Goal: Task Accomplishment & Management: Manage account settings

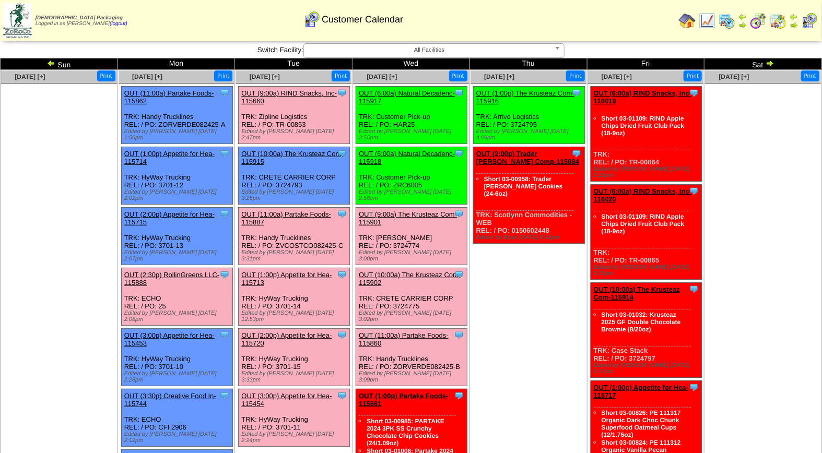
click at [294, 210] on link "OUT (11:00a) Partake Foods-115887" at bounding box center [286, 218] width 90 height 16
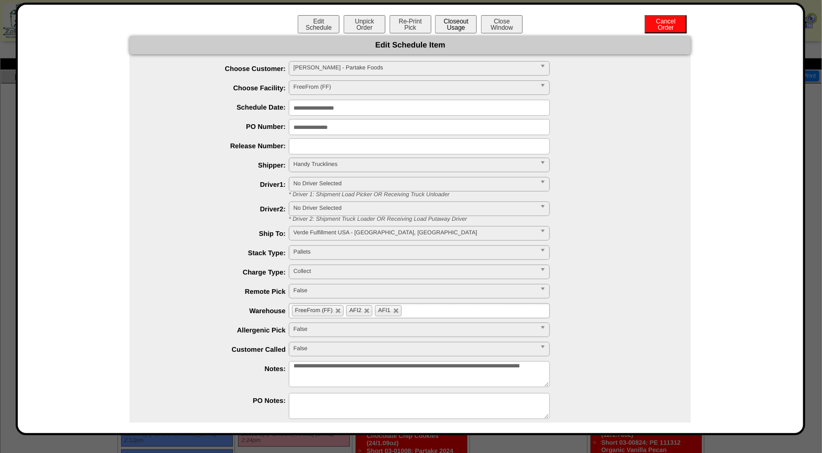
click at [452, 21] on button "Closeout Usage" at bounding box center [456, 24] width 42 height 18
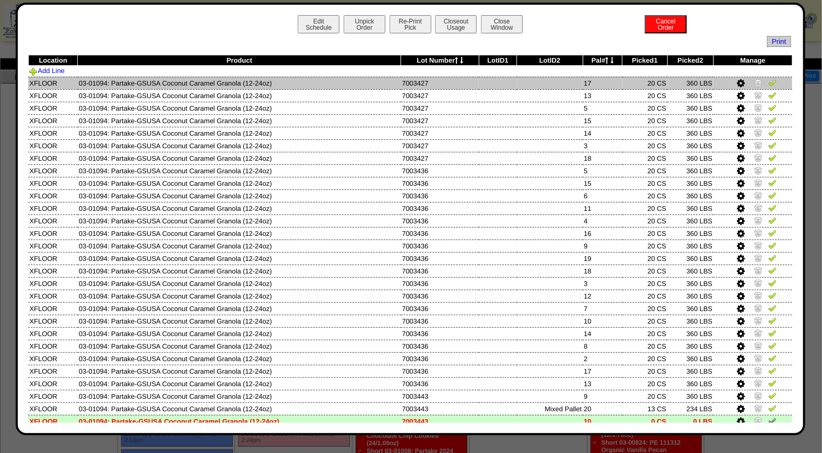
click at [768, 80] on img at bounding box center [772, 82] width 8 height 8
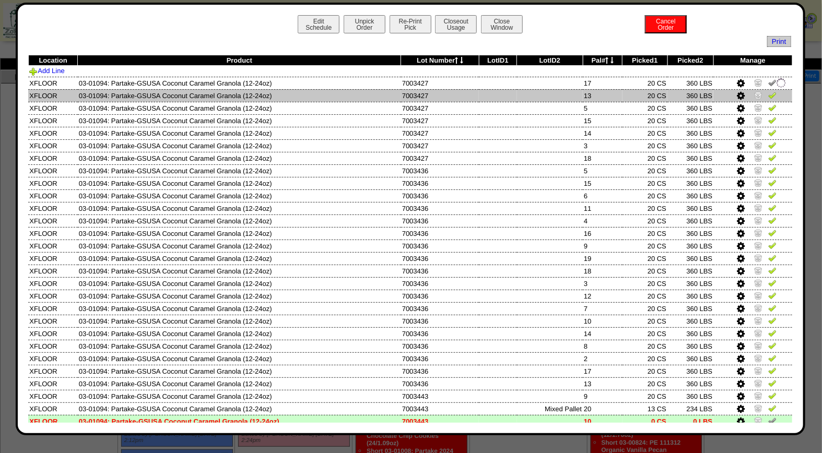
click at [768, 97] on img at bounding box center [772, 95] width 8 height 8
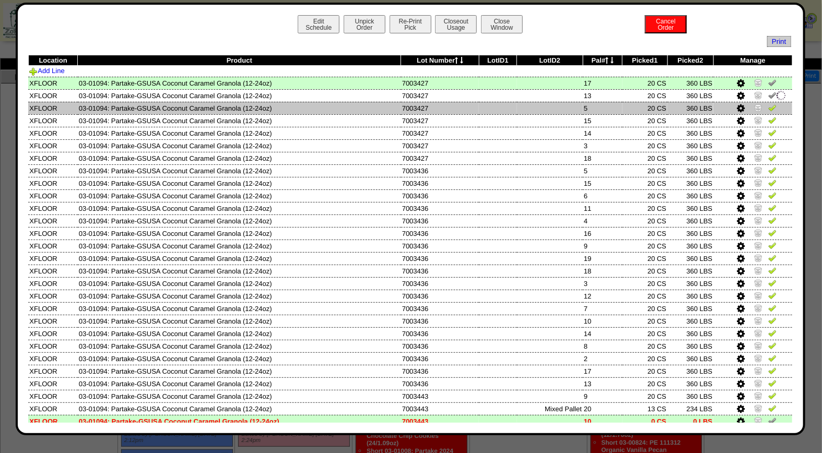
click at [768, 110] on img at bounding box center [772, 107] width 8 height 8
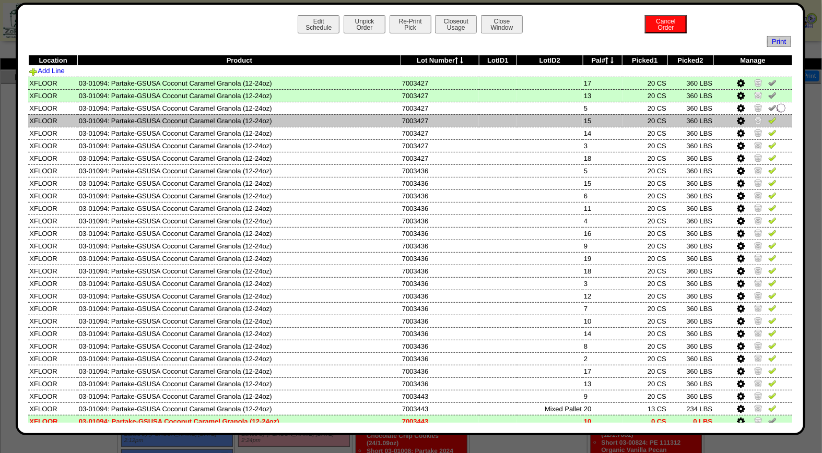
click at [768, 119] on img at bounding box center [772, 120] width 8 height 8
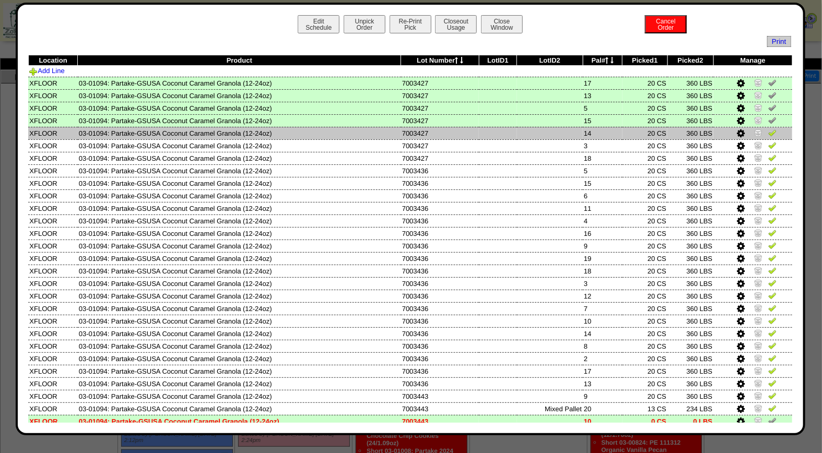
click at [768, 134] on img at bounding box center [772, 132] width 8 height 8
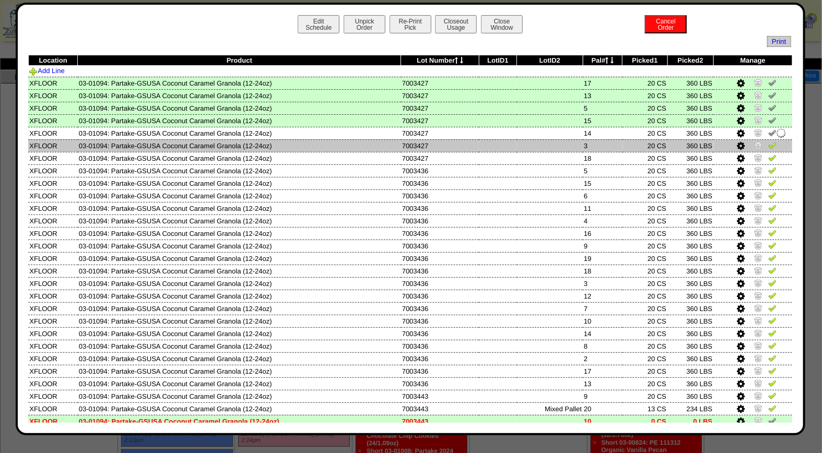
click at [768, 144] on img at bounding box center [772, 145] width 8 height 8
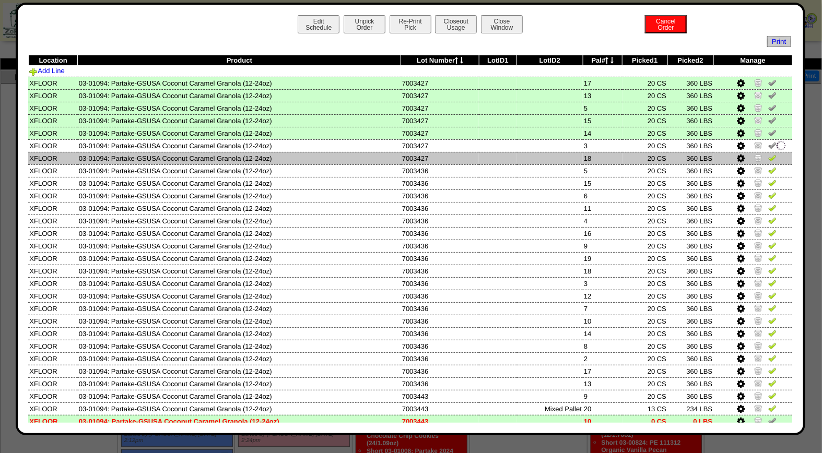
click at [768, 161] on link at bounding box center [772, 160] width 8 height 8
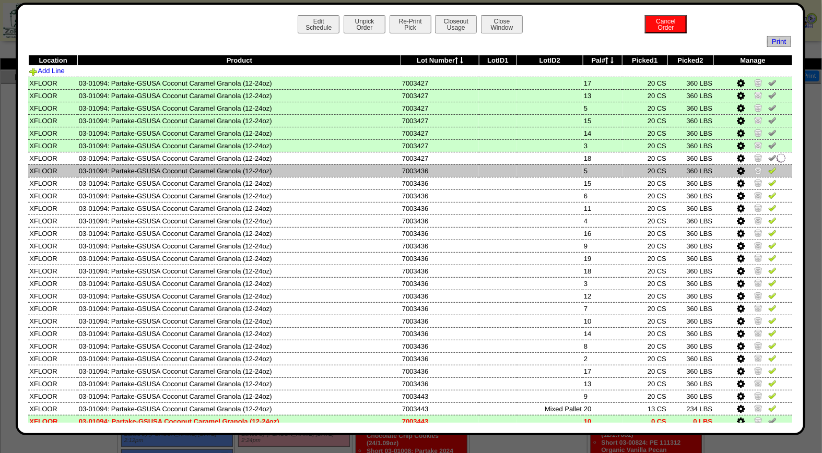
click at [768, 171] on img at bounding box center [772, 170] width 8 height 8
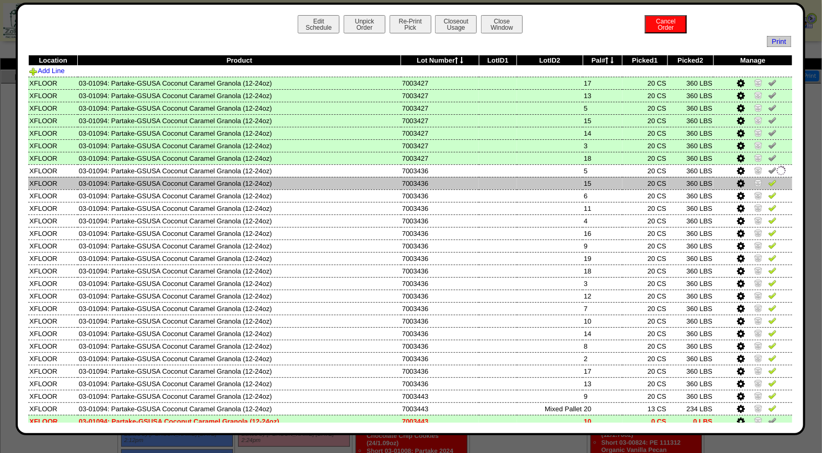
click at [768, 181] on img at bounding box center [772, 183] width 8 height 8
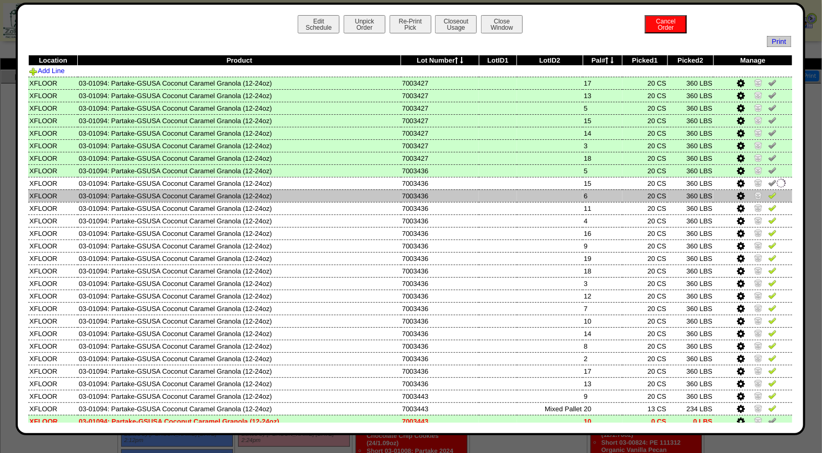
click at [768, 193] on img at bounding box center [772, 195] width 8 height 8
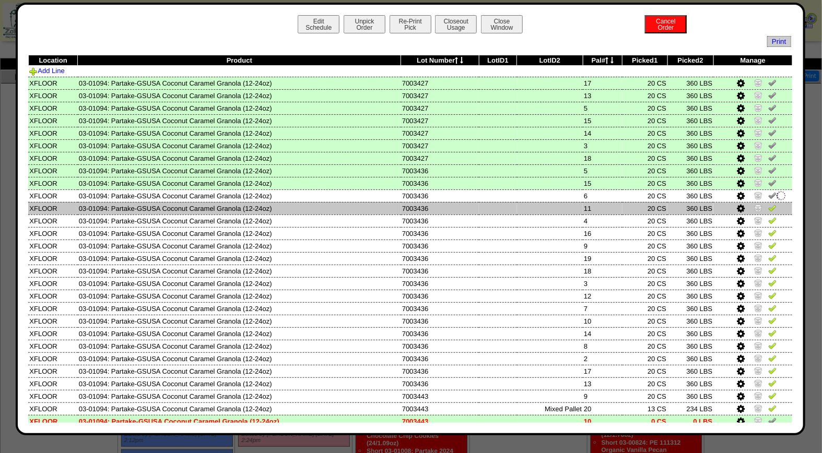
click at [768, 206] on img at bounding box center [772, 208] width 8 height 8
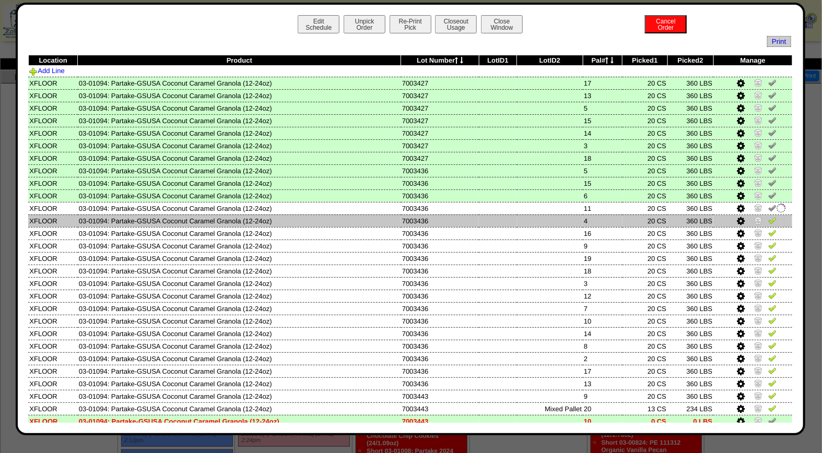
click at [768, 217] on img at bounding box center [772, 220] width 8 height 8
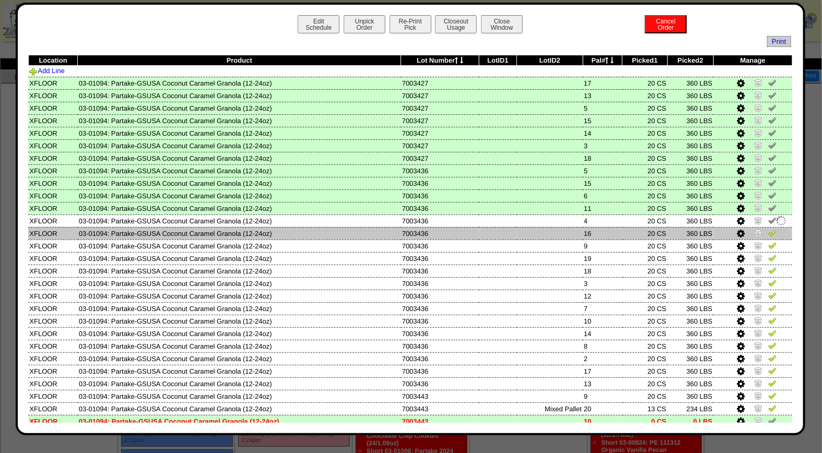
click at [768, 233] on img at bounding box center [772, 233] width 8 height 8
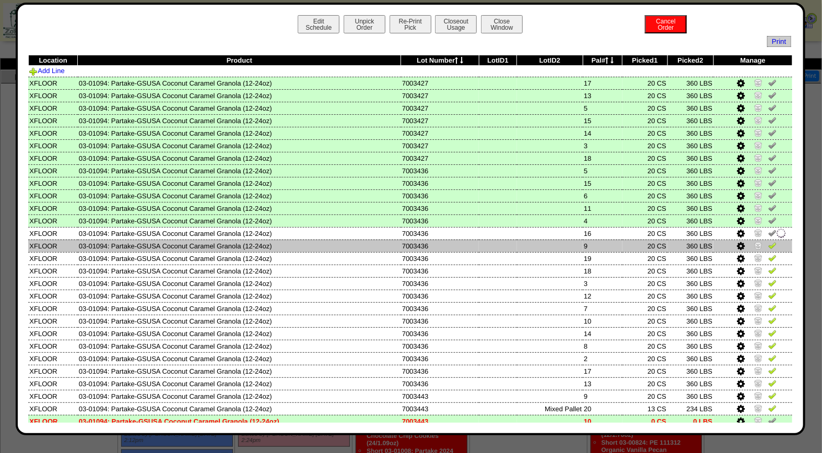
click at [768, 242] on img at bounding box center [772, 245] width 8 height 8
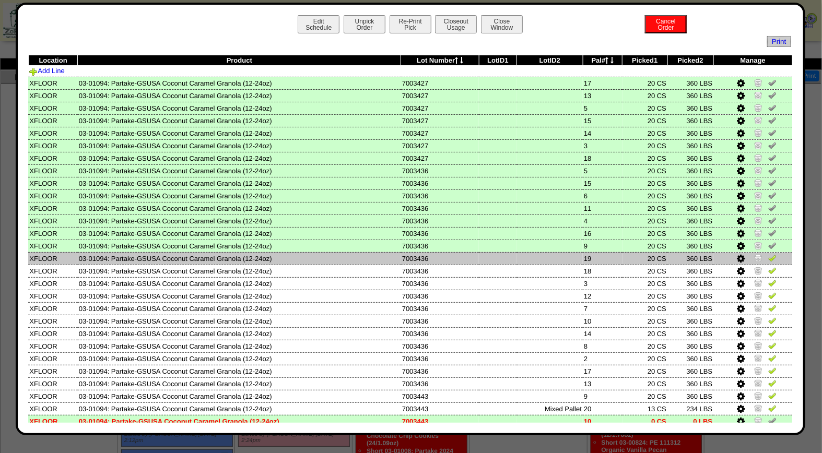
click at [768, 255] on img at bounding box center [772, 258] width 8 height 8
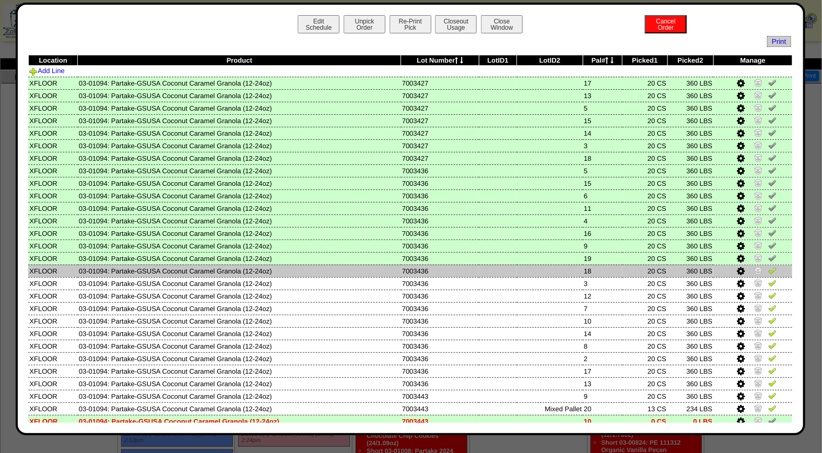
click at [768, 268] on img at bounding box center [772, 270] width 8 height 8
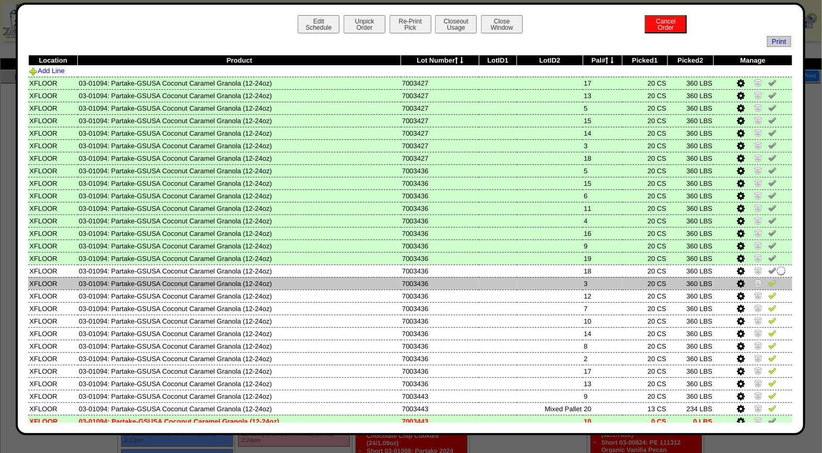
click at [768, 279] on img at bounding box center [772, 283] width 8 height 8
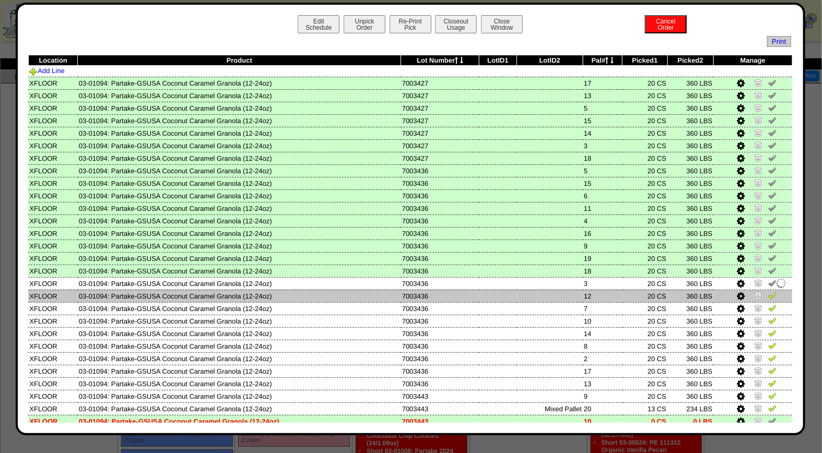
click at [768, 292] on img at bounding box center [772, 295] width 8 height 8
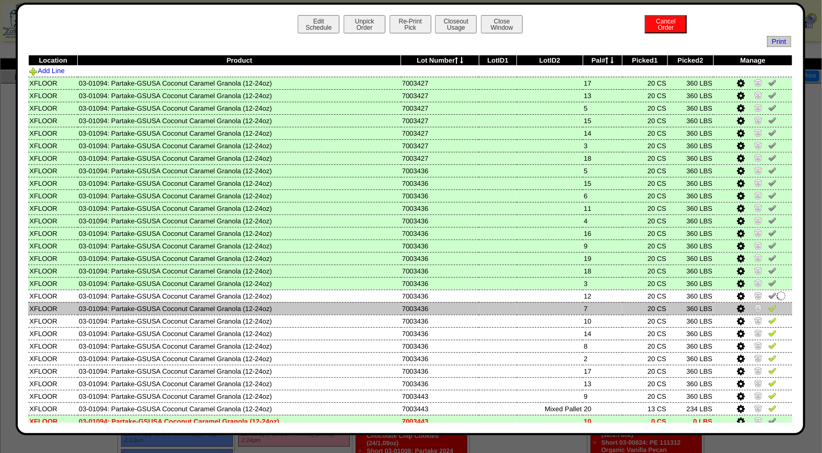
click at [768, 304] on img at bounding box center [772, 308] width 8 height 8
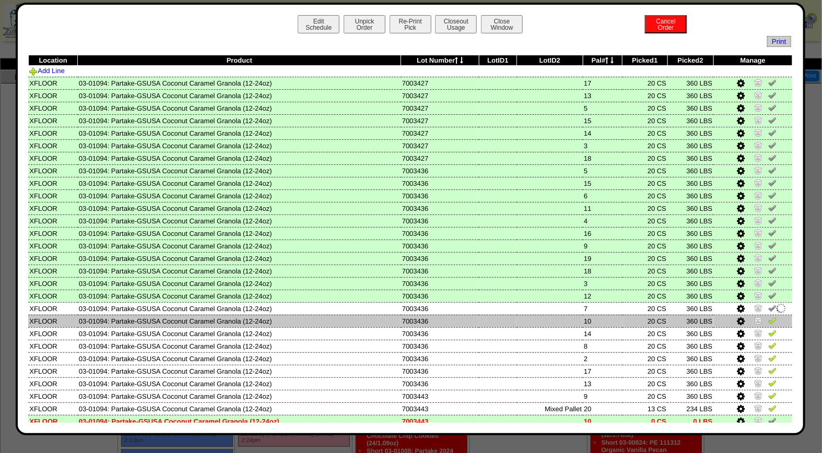
click at [768, 319] on img at bounding box center [772, 320] width 8 height 8
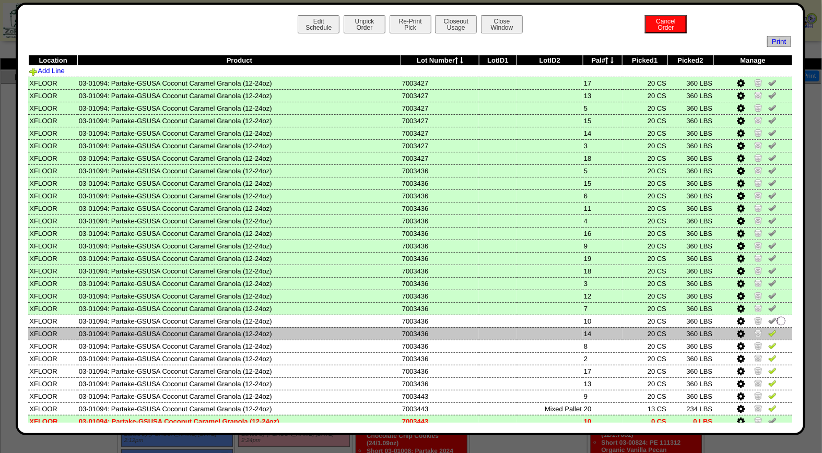
click at [768, 330] on img at bounding box center [772, 333] width 8 height 8
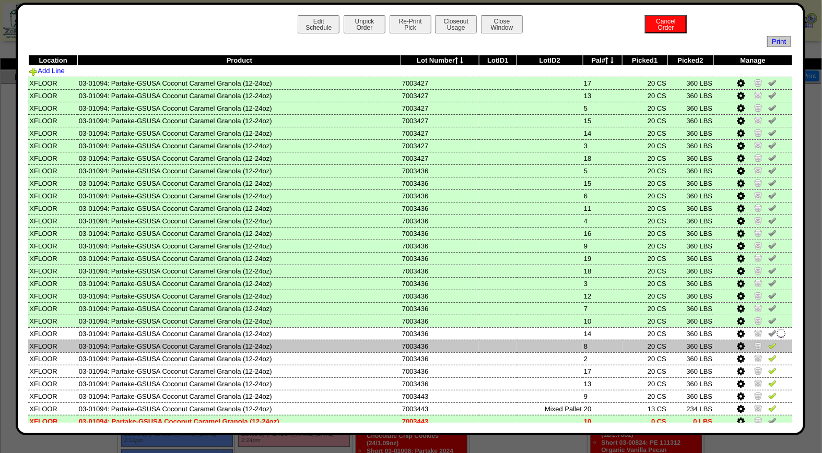
click at [768, 341] on img at bounding box center [772, 345] width 8 height 8
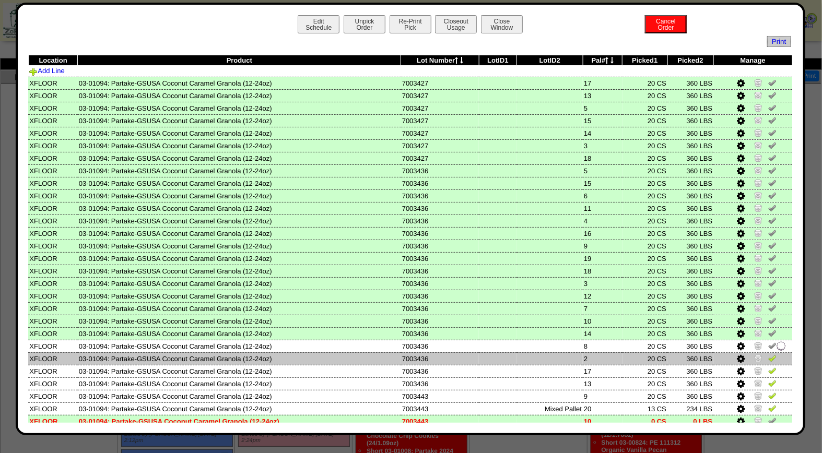
click at [768, 354] on img at bounding box center [772, 358] width 8 height 8
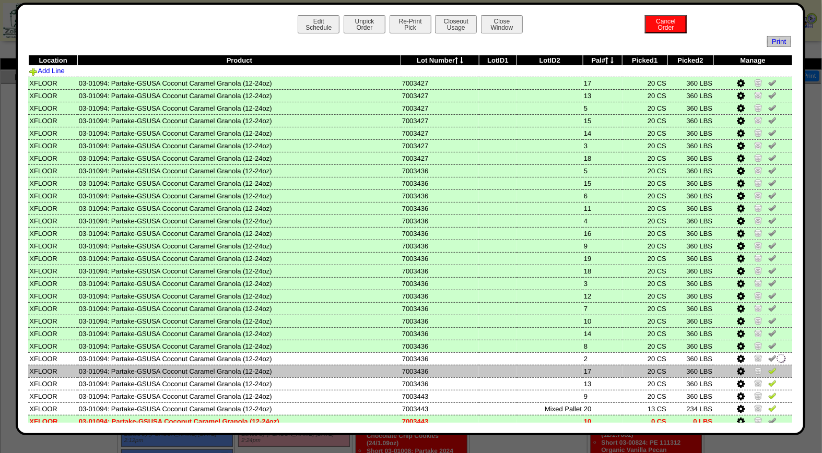
click at [768, 367] on img at bounding box center [772, 371] width 8 height 8
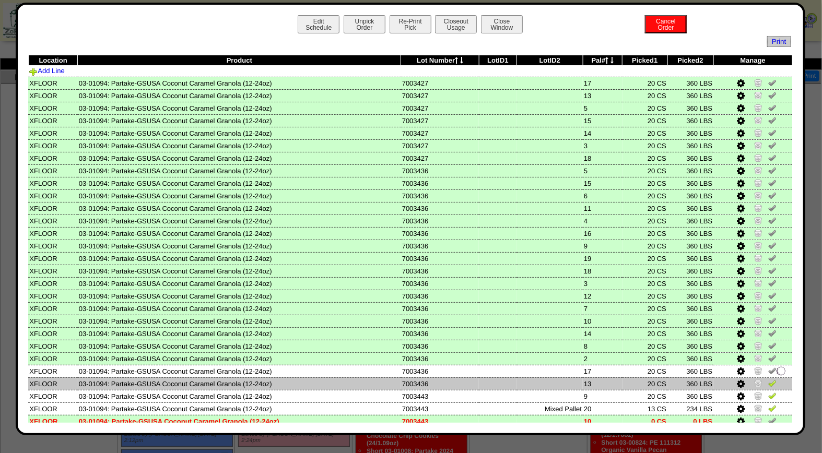
click at [768, 379] on img at bounding box center [772, 383] width 8 height 8
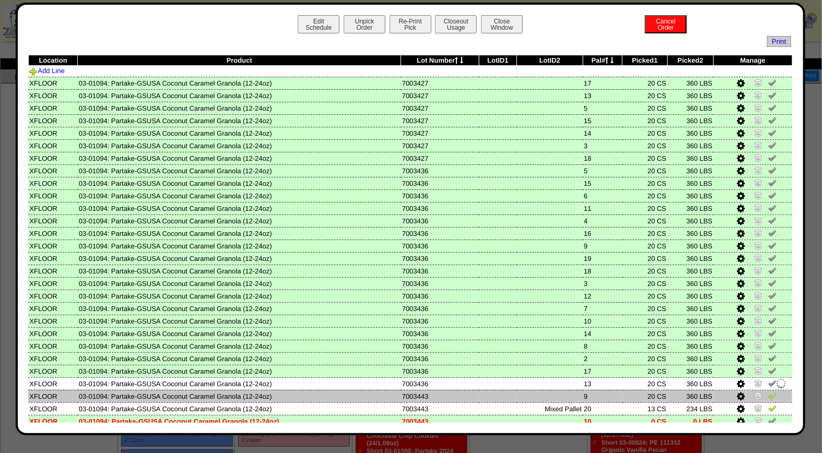
click at [768, 392] on img at bounding box center [772, 396] width 8 height 8
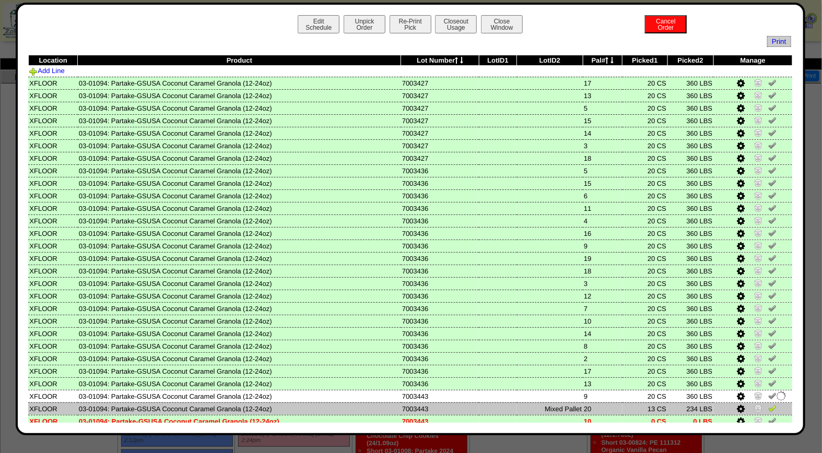
click at [768, 404] on img at bounding box center [772, 408] width 8 height 8
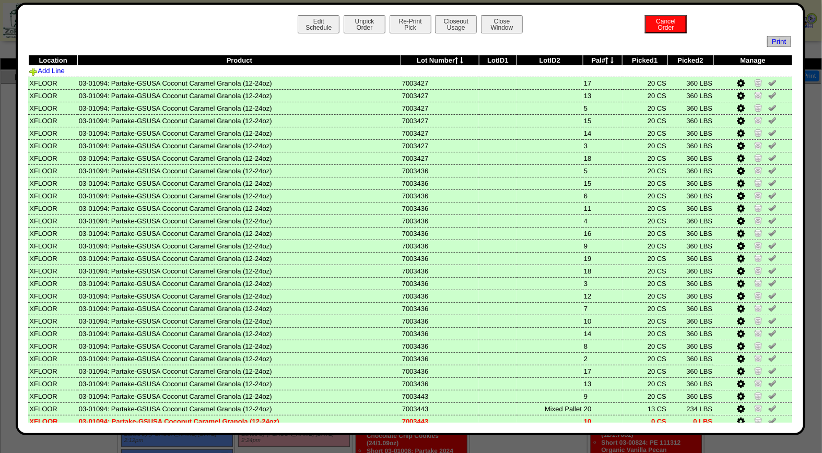
scroll to position [75, 0]
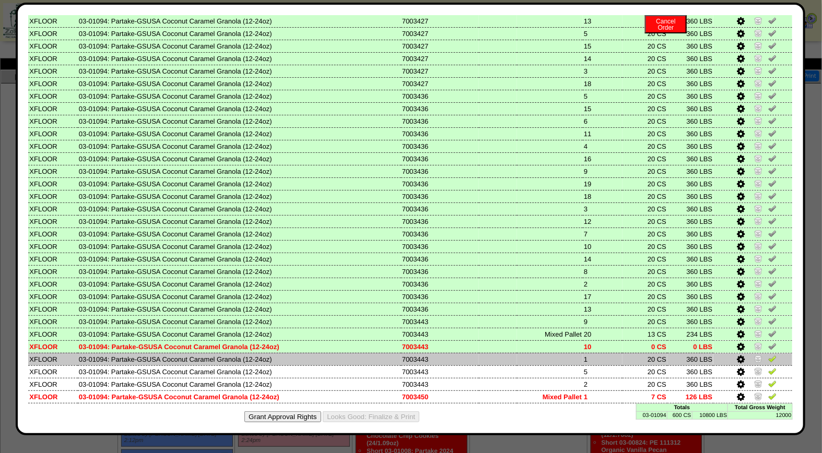
click at [768, 354] on img at bounding box center [772, 358] width 8 height 8
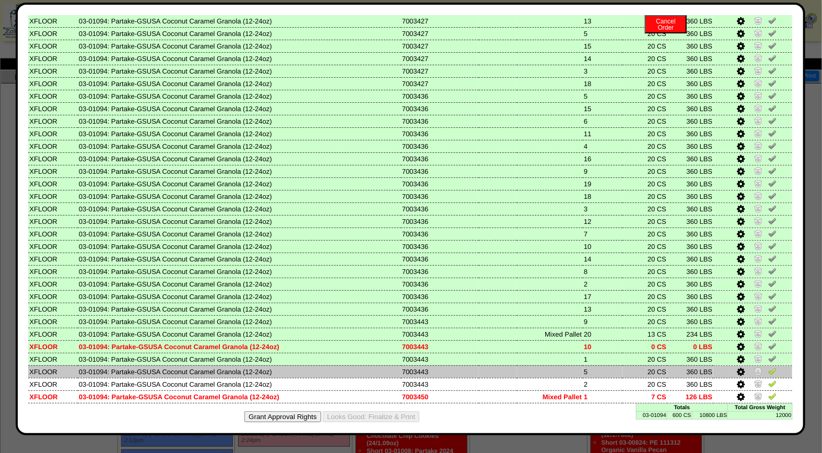
click at [768, 367] on img at bounding box center [772, 371] width 8 height 8
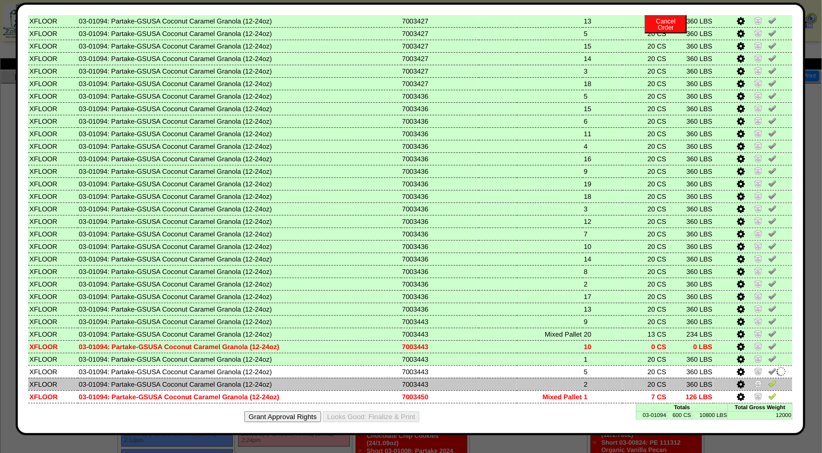
click at [768, 380] on img at bounding box center [772, 384] width 8 height 8
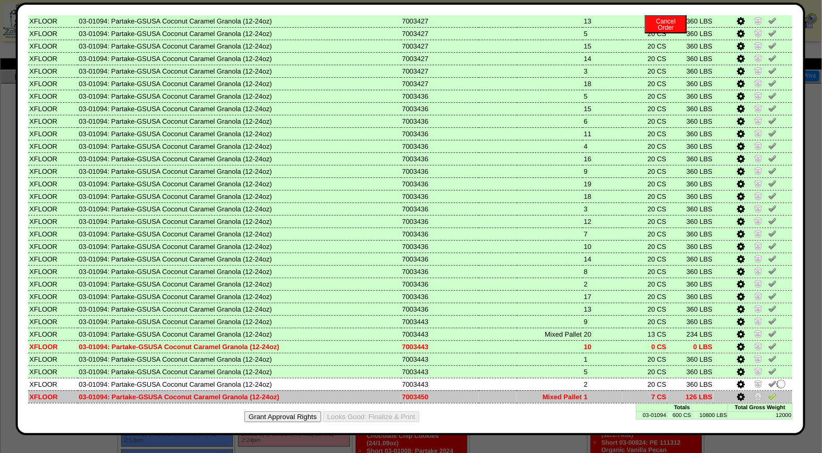
click at [768, 392] on img at bounding box center [772, 396] width 8 height 8
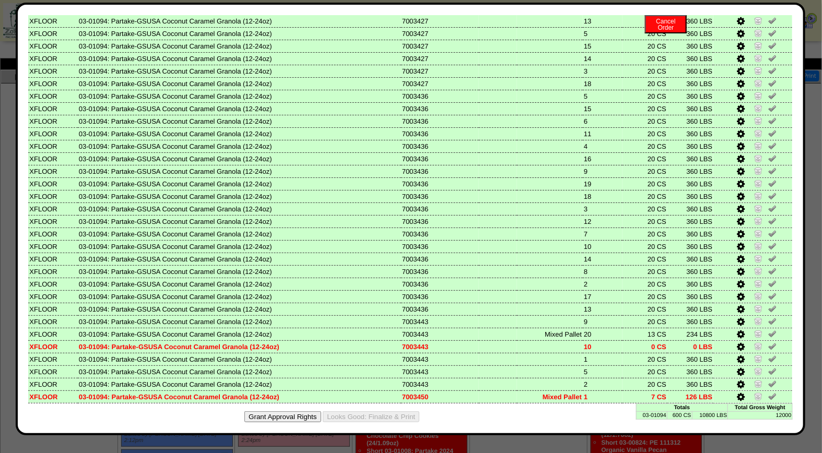
scroll to position [0, 0]
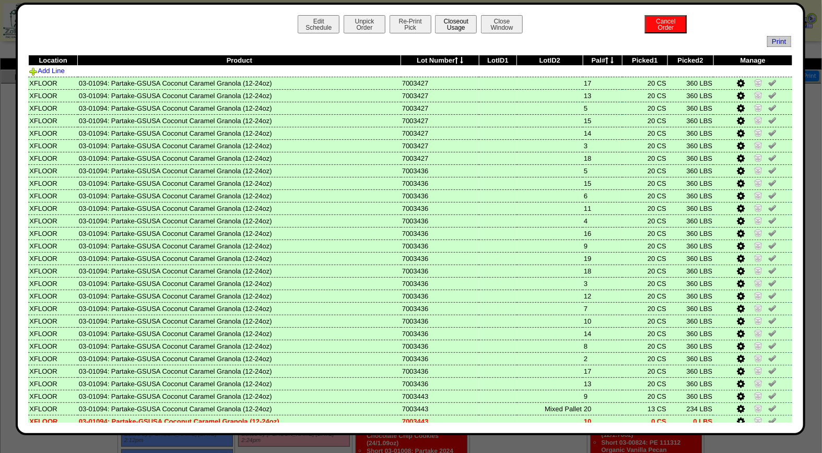
click at [454, 23] on button "Closeout Usage" at bounding box center [456, 24] width 42 height 18
click at [453, 27] on button "Closeout Usage" at bounding box center [456, 24] width 42 height 18
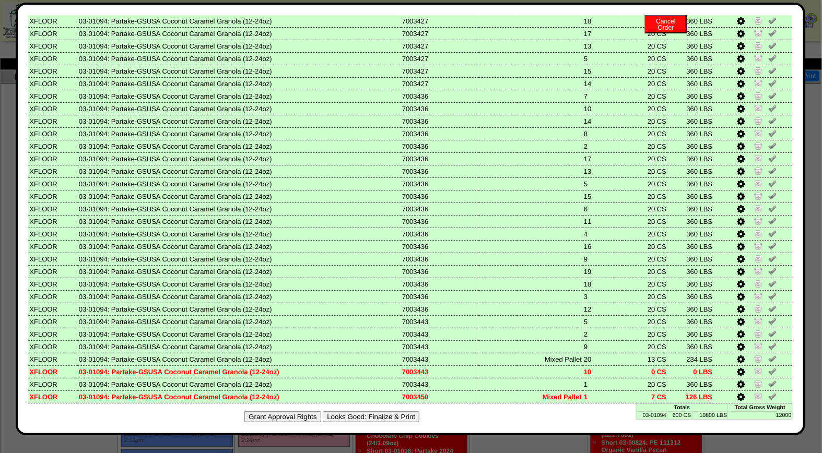
click at [387, 411] on button "Looks Good: Finalize & Print" at bounding box center [371, 416] width 97 height 11
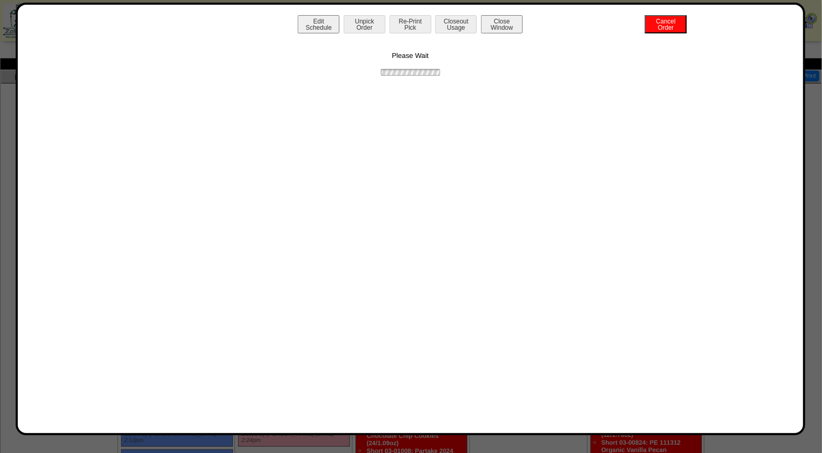
scroll to position [0, 0]
click at [405, 27] on button "Print BOL" at bounding box center [410, 24] width 42 height 18
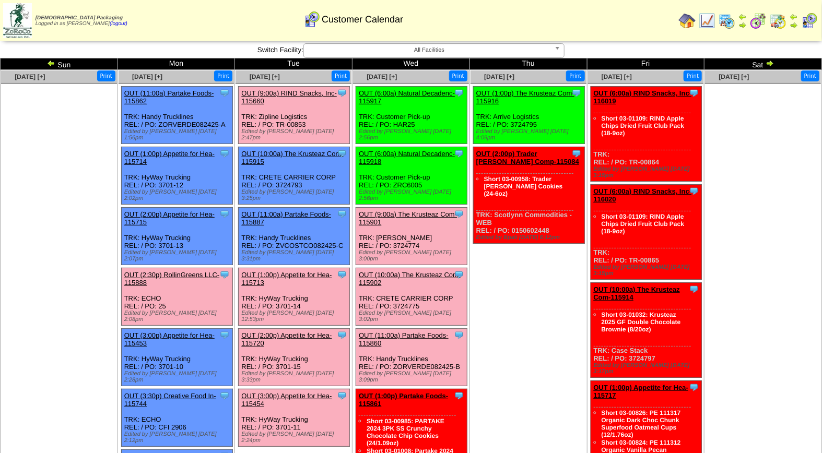
click at [275, 95] on link "OUT (9:00a) RIND Snacks, Inc-115660" at bounding box center [289, 97] width 96 height 16
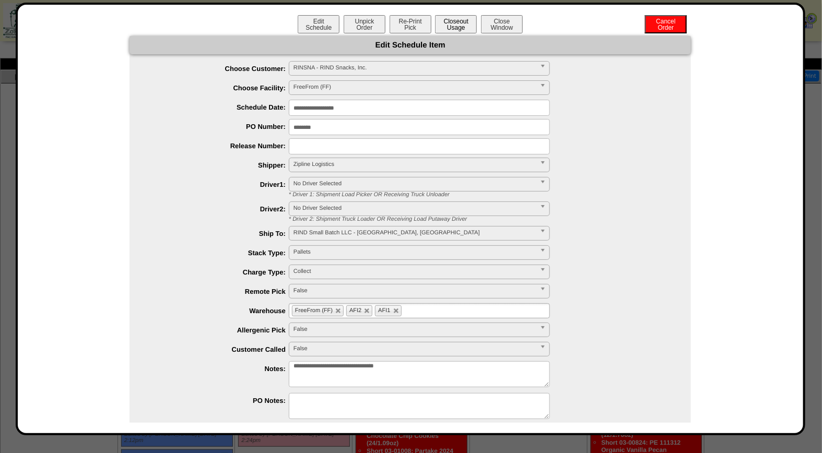
click at [457, 21] on button "Closeout Usage" at bounding box center [456, 24] width 42 height 18
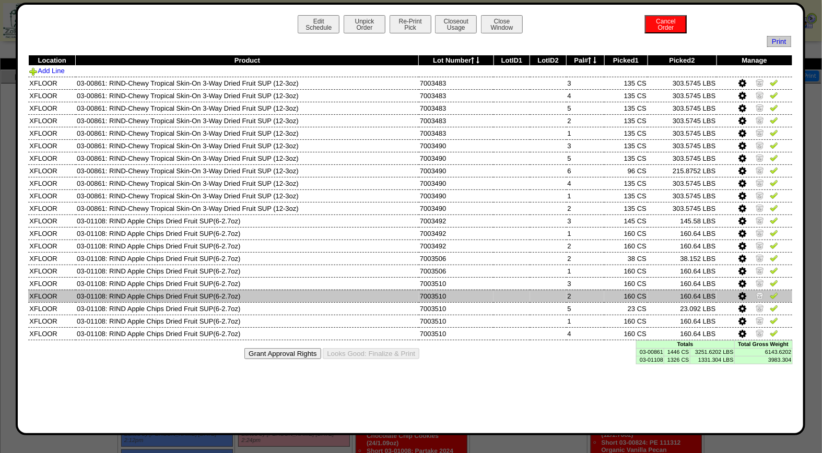
click at [759, 291] on img at bounding box center [759, 295] width 8 height 8
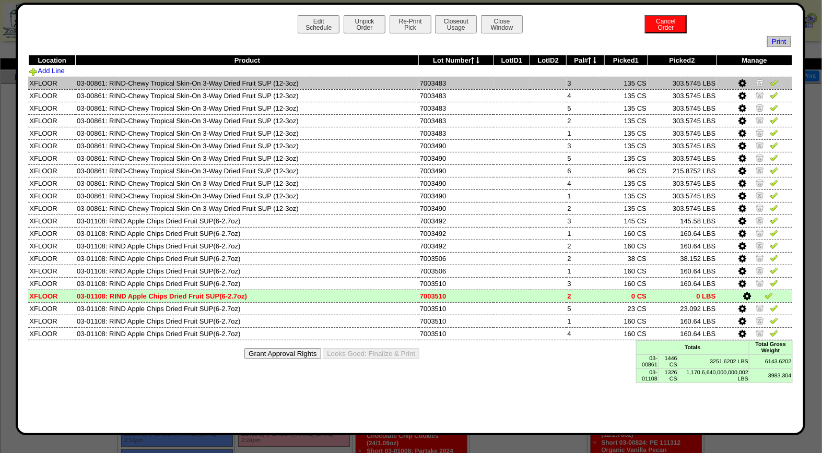
click at [774, 80] on img at bounding box center [774, 82] width 8 height 8
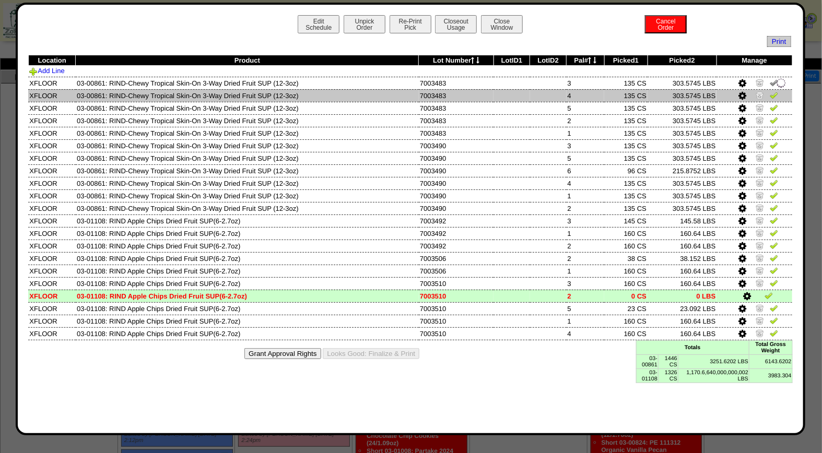
click at [775, 94] on img at bounding box center [774, 95] width 8 height 8
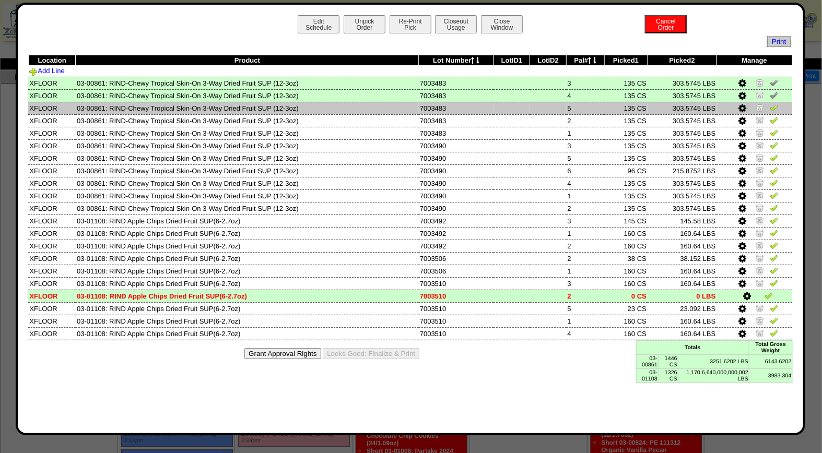
click at [774, 111] on img at bounding box center [774, 107] width 8 height 8
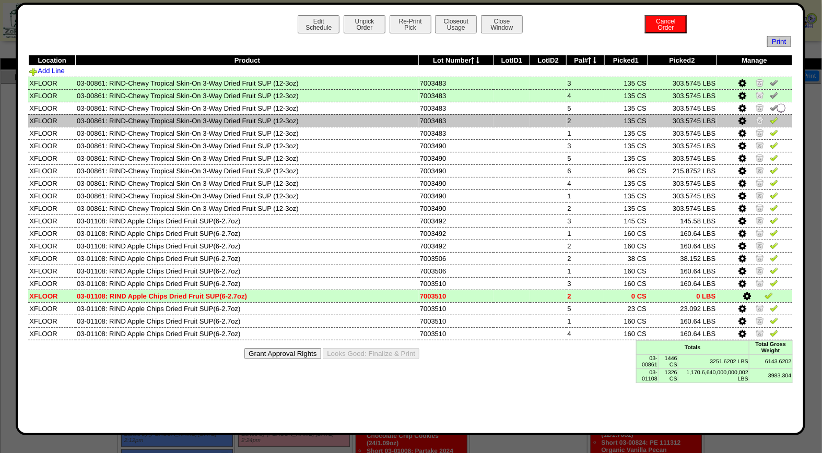
click at [775, 116] on img at bounding box center [774, 120] width 8 height 8
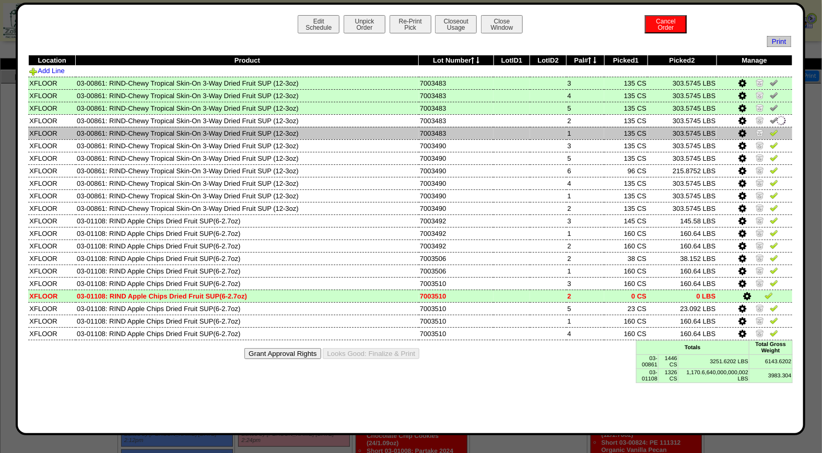
click at [775, 129] on img at bounding box center [774, 132] width 8 height 8
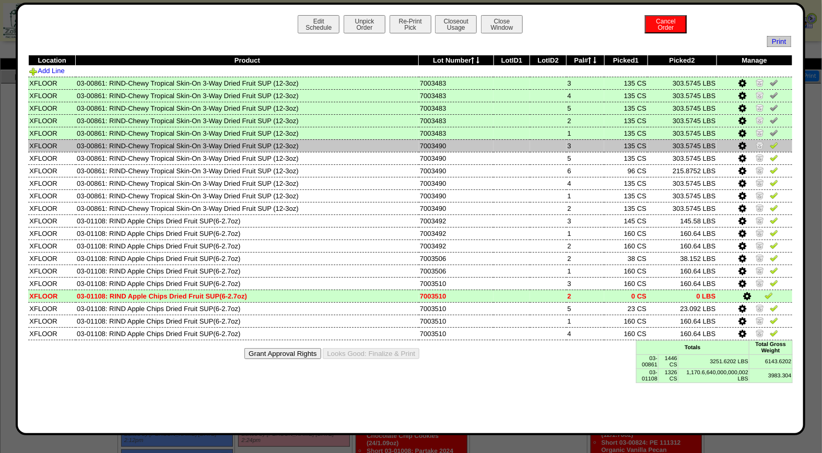
click at [776, 142] on img at bounding box center [774, 145] width 8 height 8
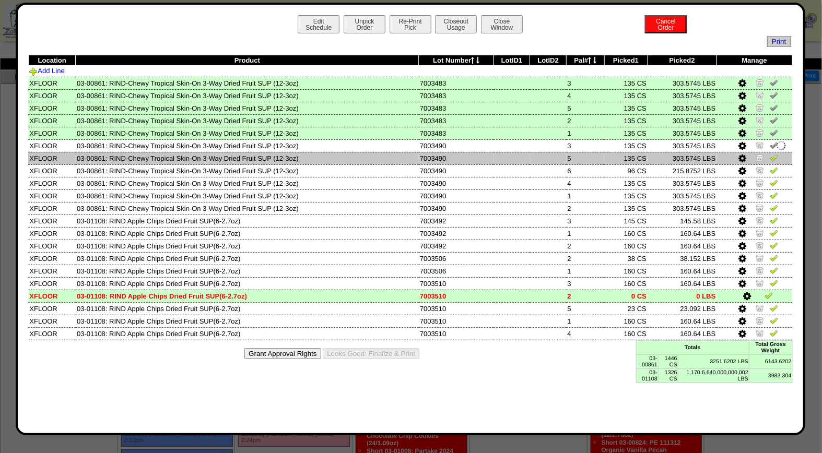
click at [776, 153] on img at bounding box center [774, 157] width 8 height 8
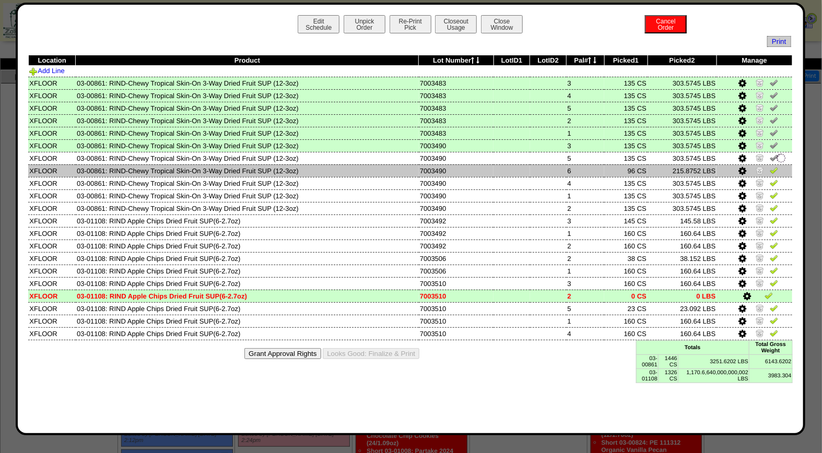
click at [776, 169] on img at bounding box center [774, 170] width 8 height 8
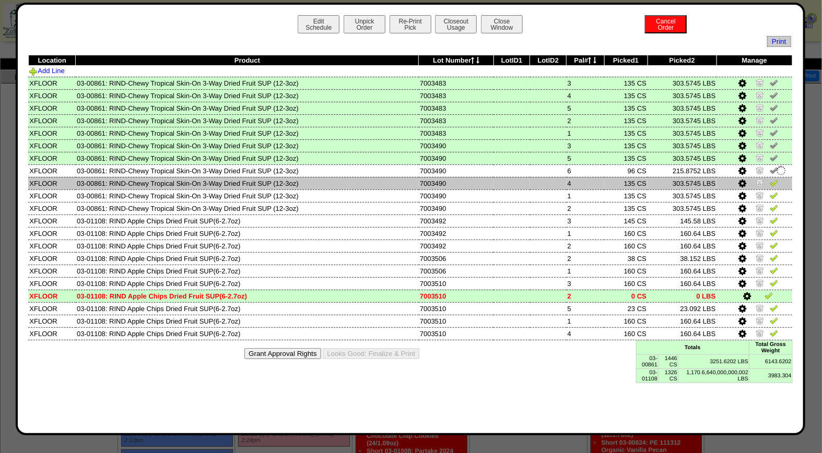
click at [776, 183] on img at bounding box center [774, 183] width 8 height 8
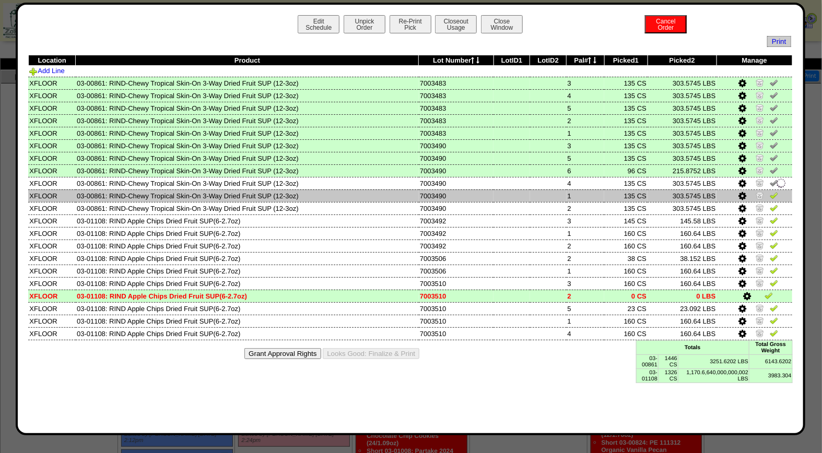
click at [775, 195] on img at bounding box center [774, 195] width 8 height 8
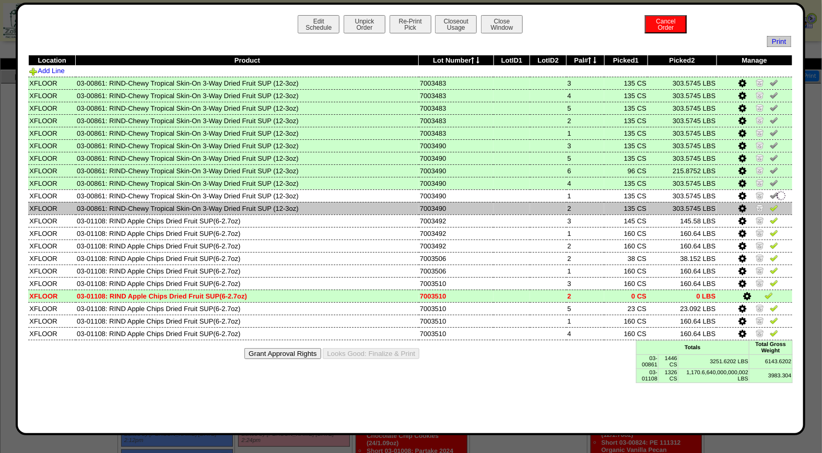
click at [775, 206] on img at bounding box center [774, 208] width 8 height 8
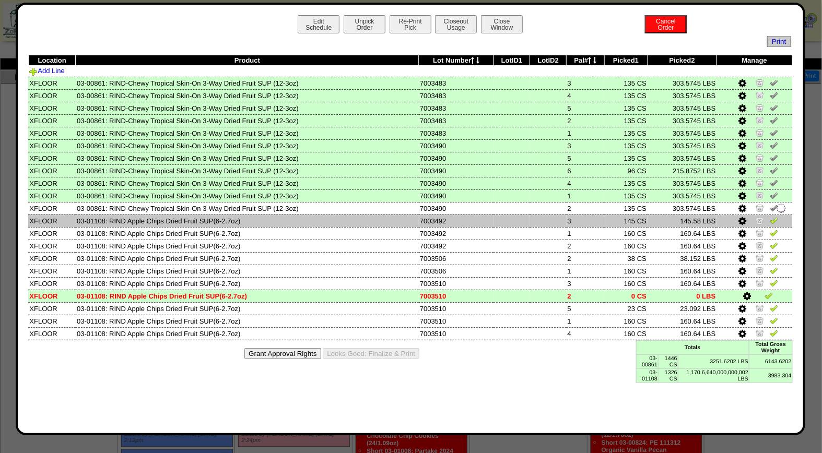
click at [773, 217] on img at bounding box center [774, 220] width 8 height 8
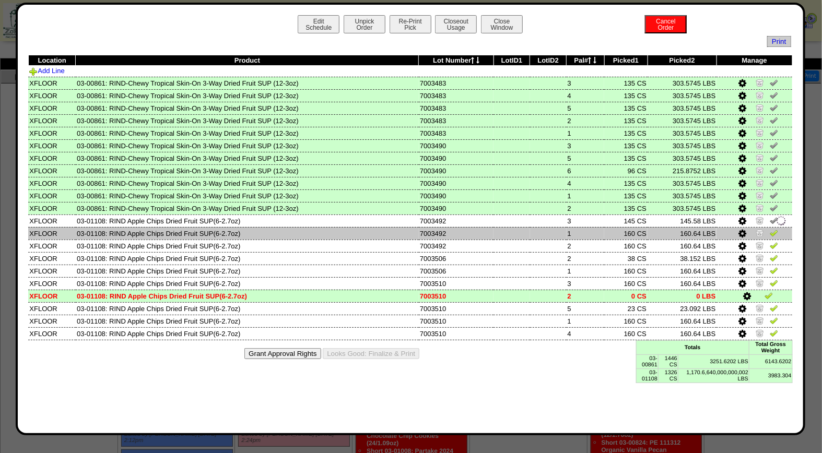
click at [774, 231] on img at bounding box center [774, 233] width 8 height 8
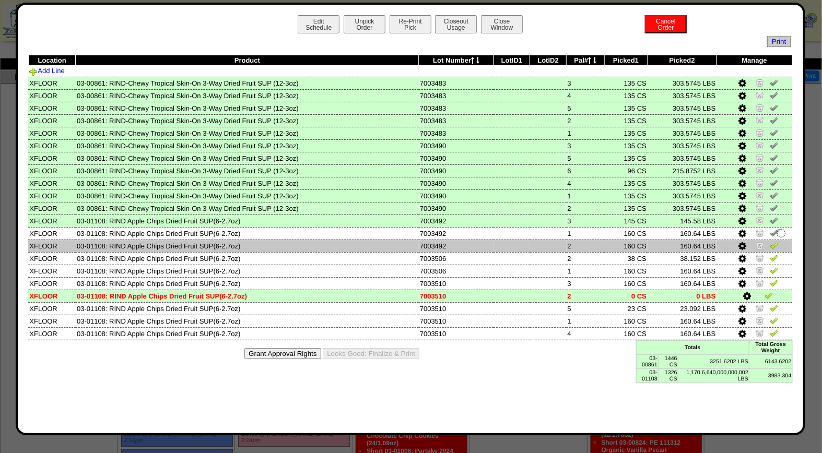
click at [775, 245] on img at bounding box center [774, 245] width 8 height 8
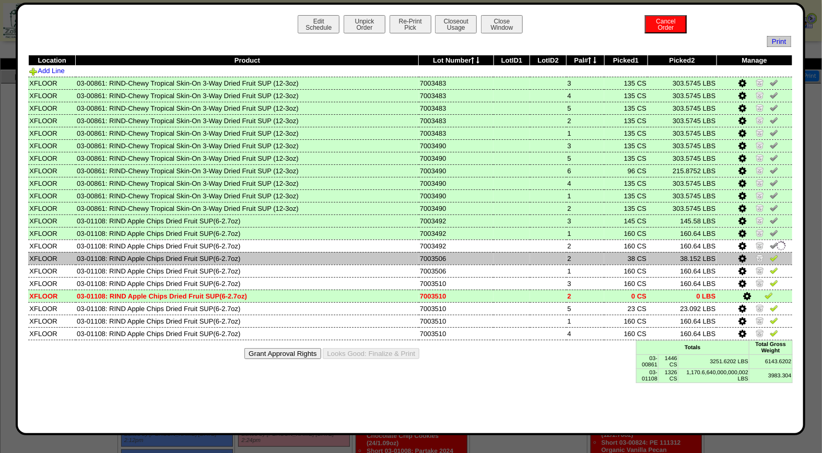
click at [775, 255] on img at bounding box center [774, 258] width 8 height 8
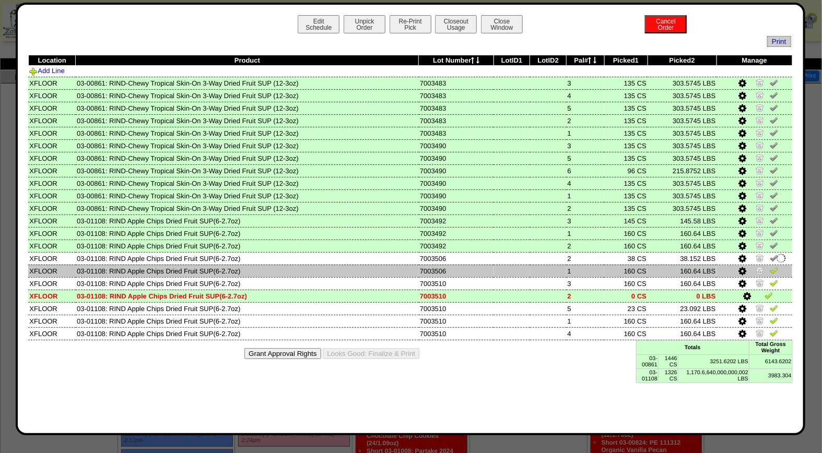
click at [774, 267] on img at bounding box center [774, 270] width 8 height 8
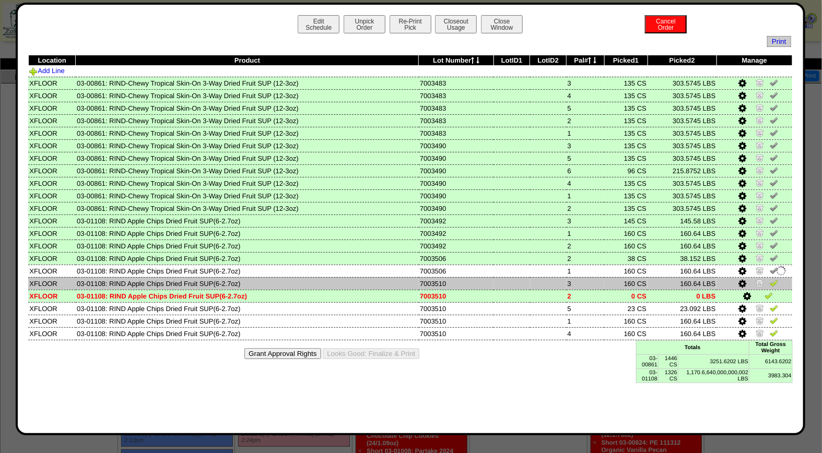
click at [774, 279] on img at bounding box center [774, 283] width 8 height 8
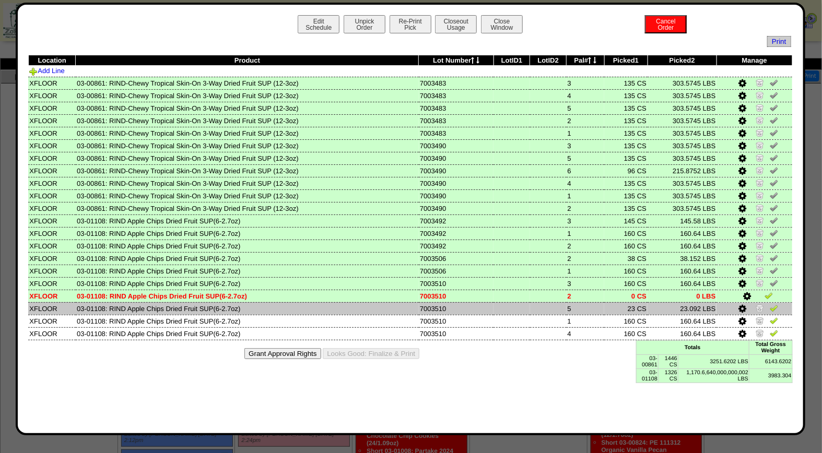
click at [775, 304] on img at bounding box center [774, 308] width 8 height 8
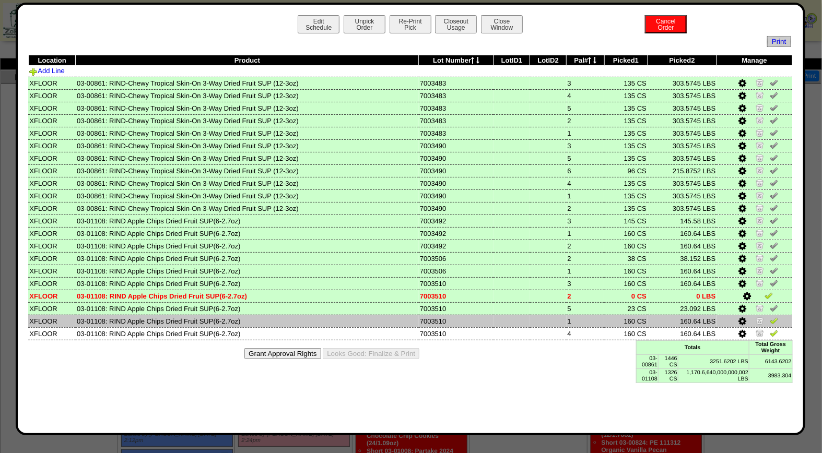
click at [775, 317] on img at bounding box center [774, 320] width 8 height 8
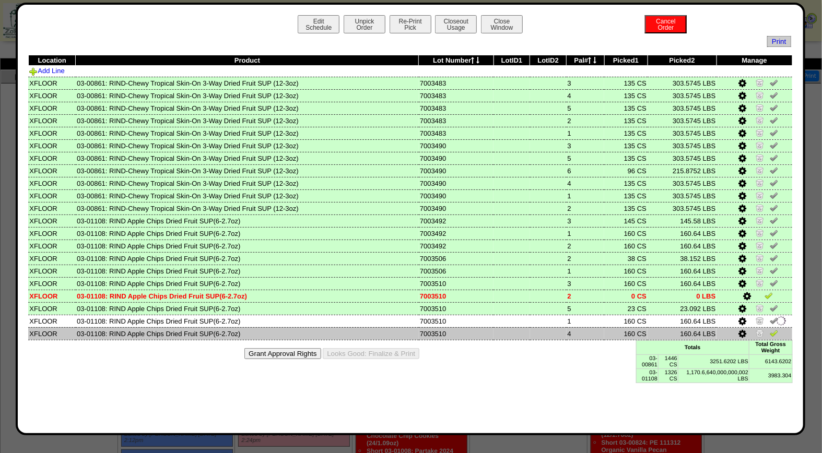
click at [775, 332] on img at bounding box center [774, 333] width 8 height 8
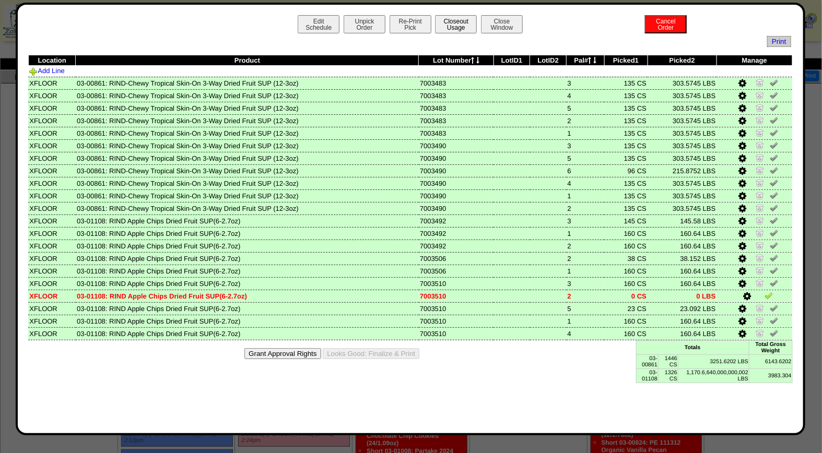
click at [456, 18] on button "Closeout Usage" at bounding box center [456, 24] width 42 height 18
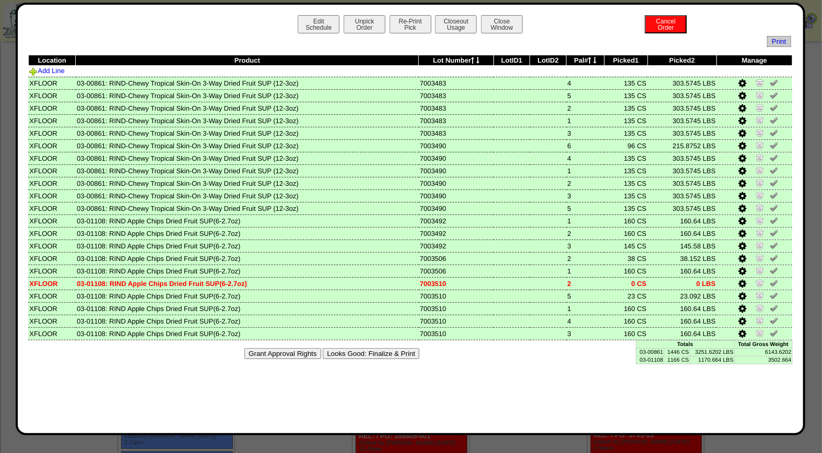
scroll to position [66, 0]
drag, startPoint x: 378, startPoint y: 348, endPoint x: 474, endPoint y: 102, distance: 264.5
click at [378, 348] on button "Looks Good: Finalize & Print" at bounding box center [371, 353] width 97 height 11
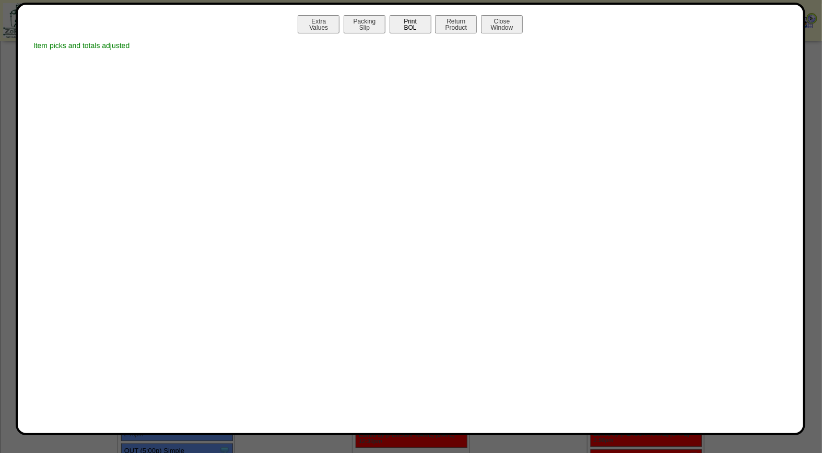
click at [415, 25] on button "Print BOL" at bounding box center [410, 24] width 42 height 18
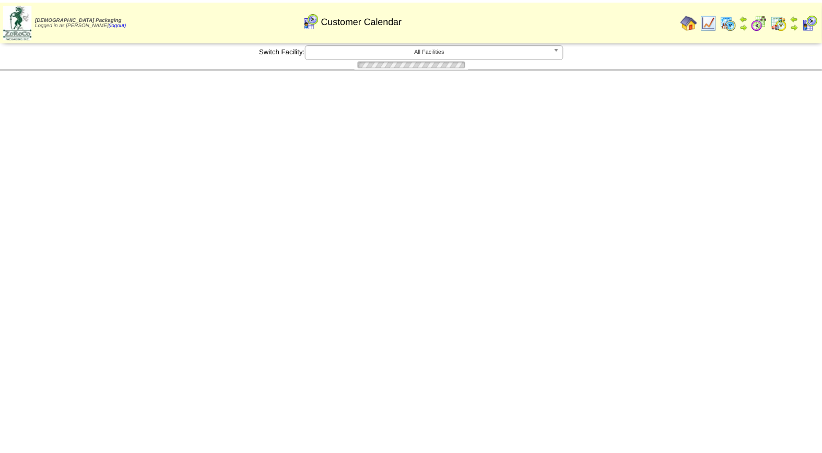
scroll to position [66, 0]
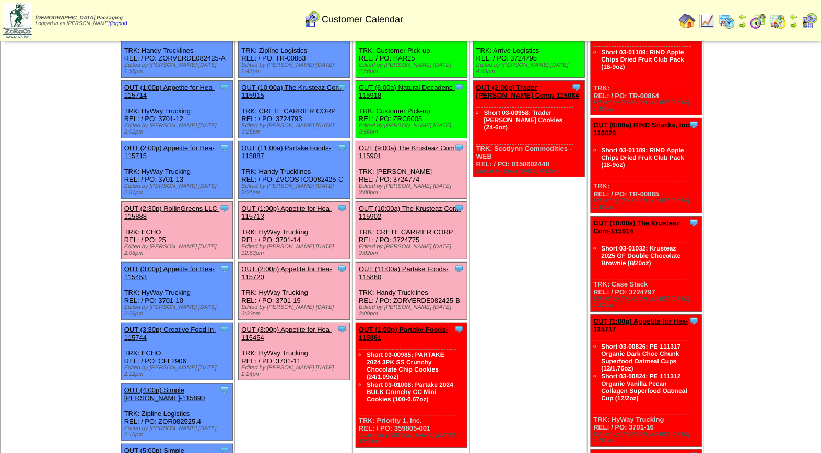
click at [316, 205] on link "OUT (1:00p) Appetite for Hea-115713" at bounding box center [286, 213] width 90 height 16
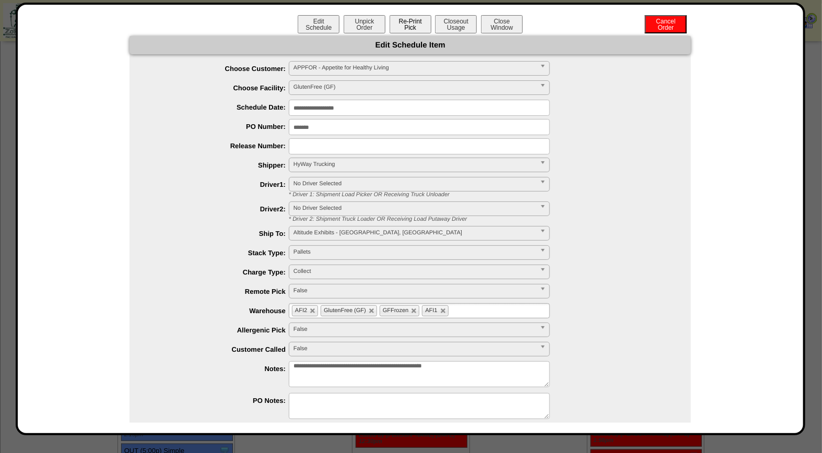
click at [395, 24] on button "Re-Print Pick" at bounding box center [410, 24] width 42 height 18
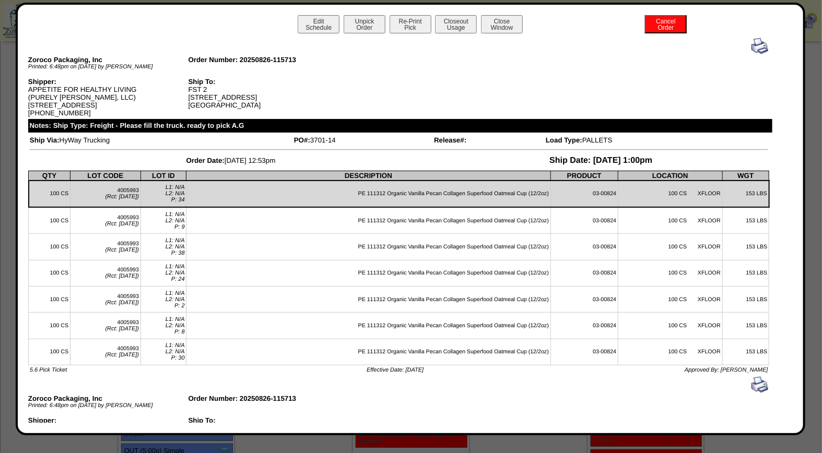
click at [751, 43] on img at bounding box center [759, 46] width 17 height 17
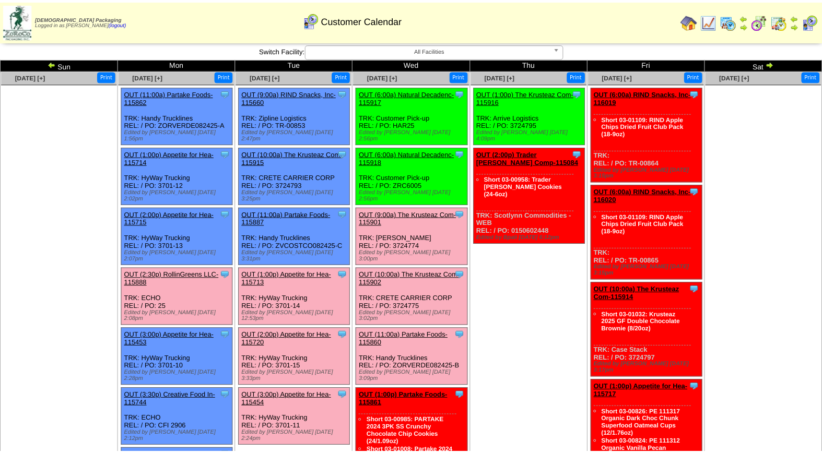
scroll to position [66, 0]
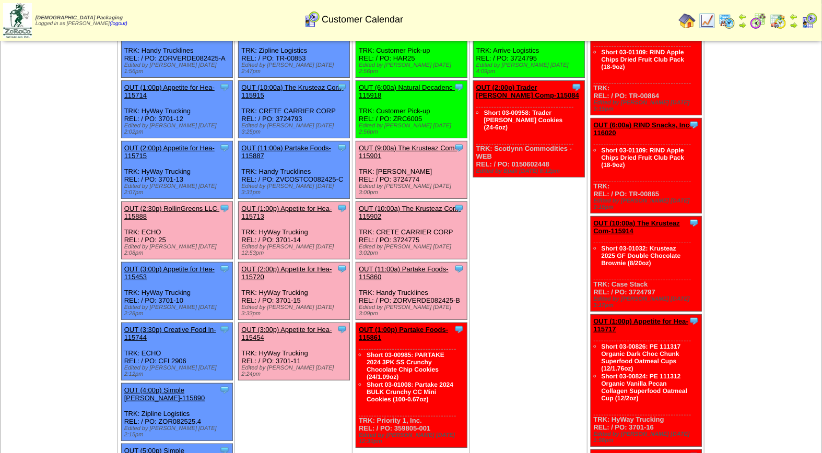
click at [271, 326] on link "OUT (3:00p) Appetite for Hea-115454" at bounding box center [286, 334] width 90 height 16
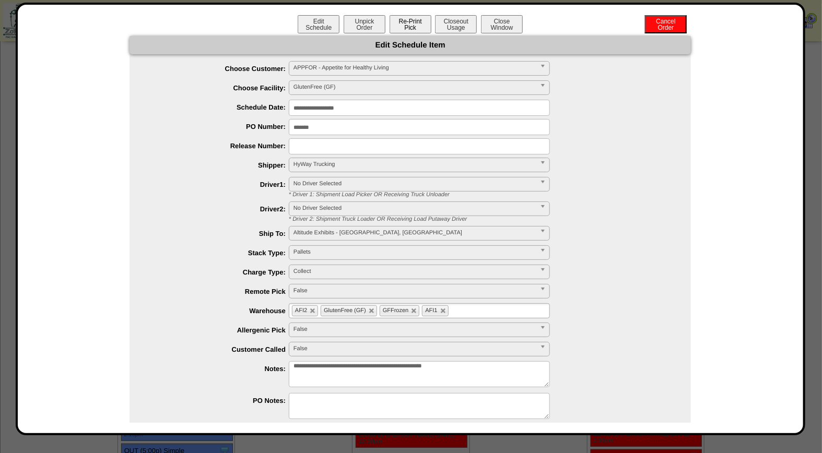
click at [419, 23] on button "Re-Print Pick" at bounding box center [410, 24] width 42 height 18
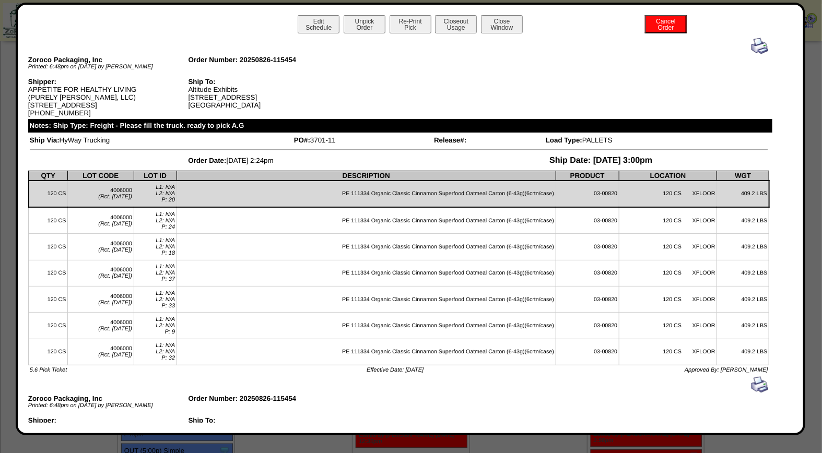
click at [752, 44] on img at bounding box center [759, 46] width 17 height 17
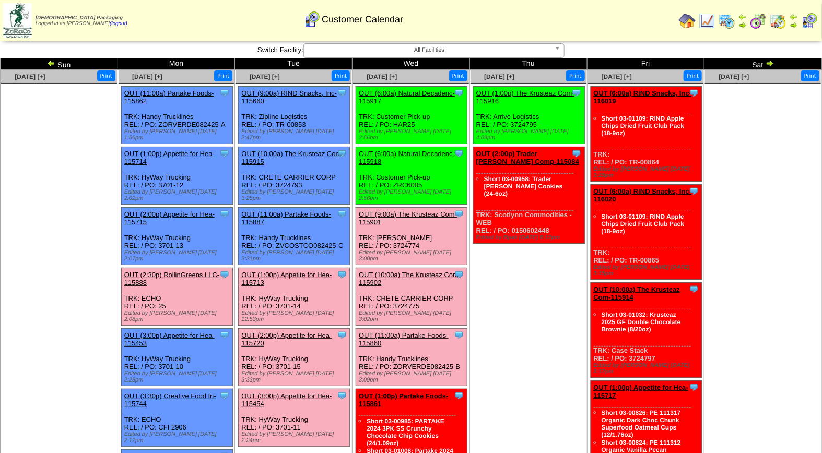
click at [48, 66] on img at bounding box center [51, 63] width 8 height 8
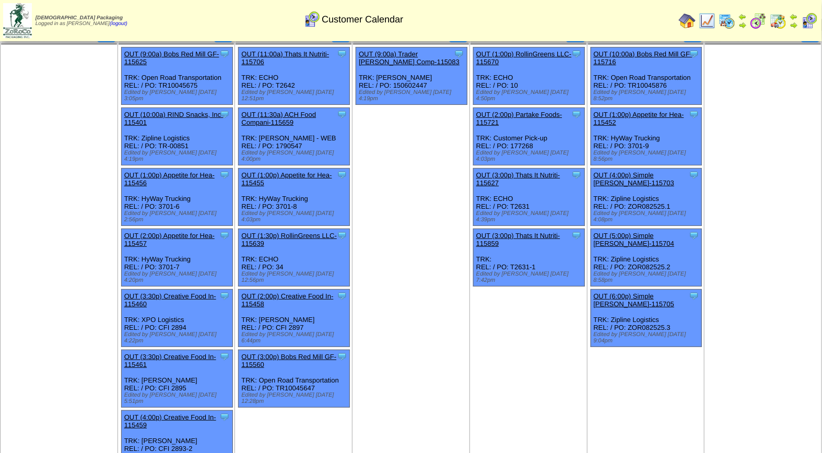
scroll to position [58, 0]
